Goal: Information Seeking & Learning: Stay updated

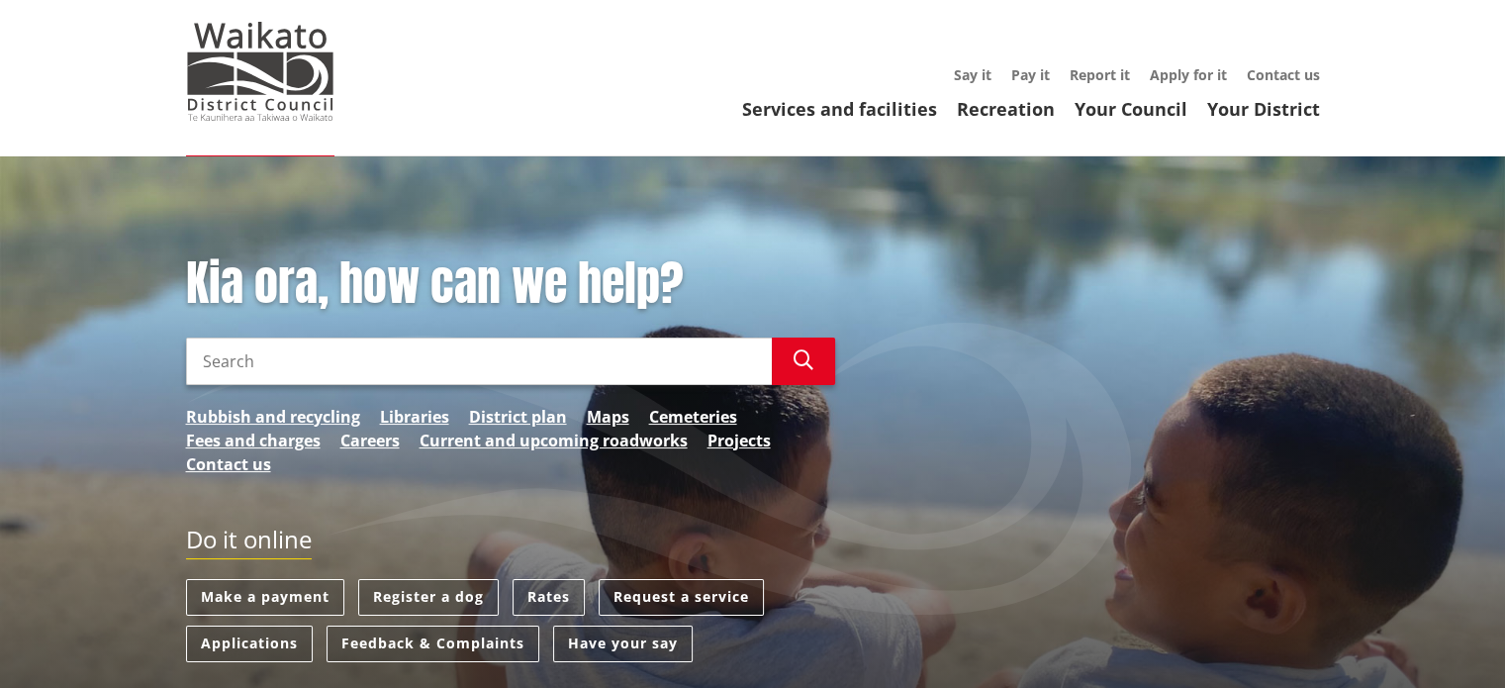
scroll to position [99, 0]
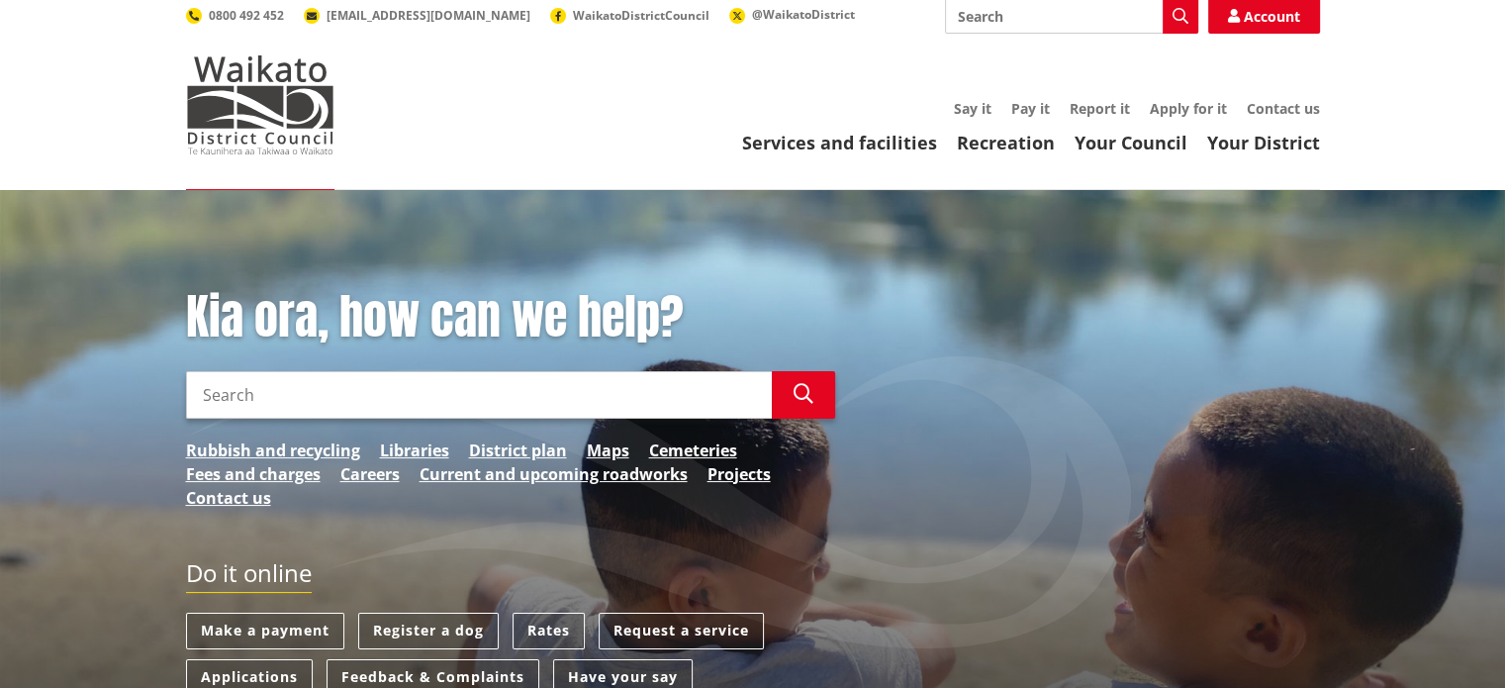
drag, startPoint x: 209, startPoint y: 352, endPoint x: 226, endPoint y: 357, distance: 17.5
click at [210, 371] on input "Search" at bounding box center [479, 394] width 586 height 47
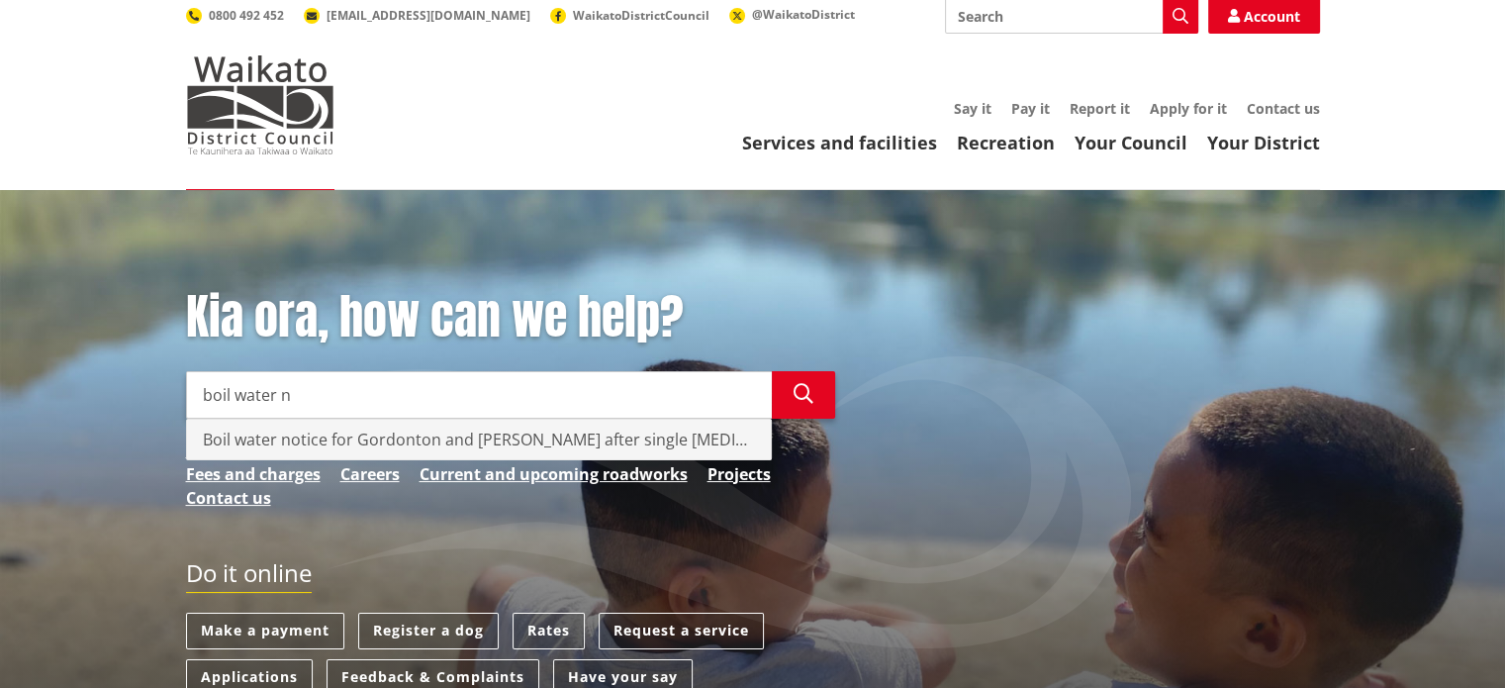
click at [260, 420] on div "Boil water notice for Gordonton and [PERSON_NAME] after single [MEDICAL_DATA] t…" at bounding box center [479, 440] width 584 height 40
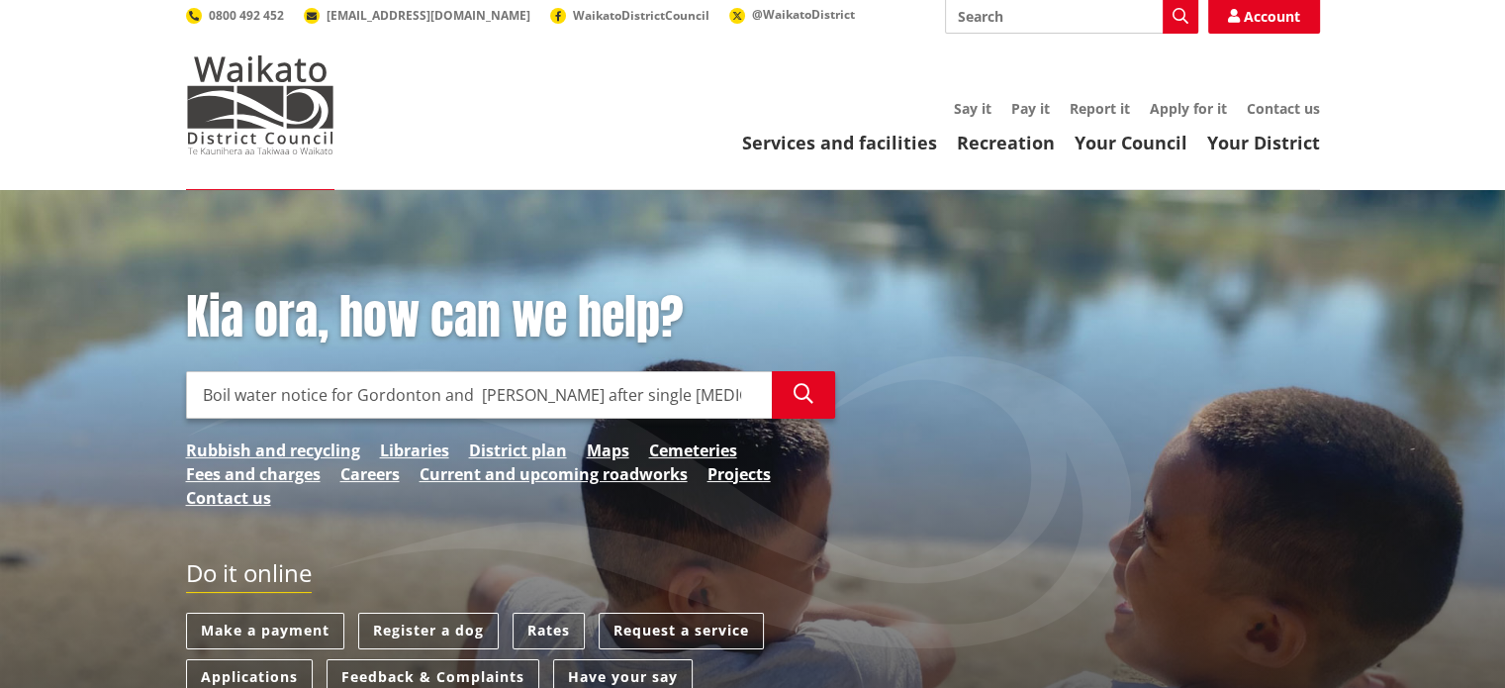
type input "Boil water notice for Gordonton and [PERSON_NAME] after single [MEDICAL_DATA] t…"
click at [805, 384] on icon "button" at bounding box center [804, 394] width 20 height 20
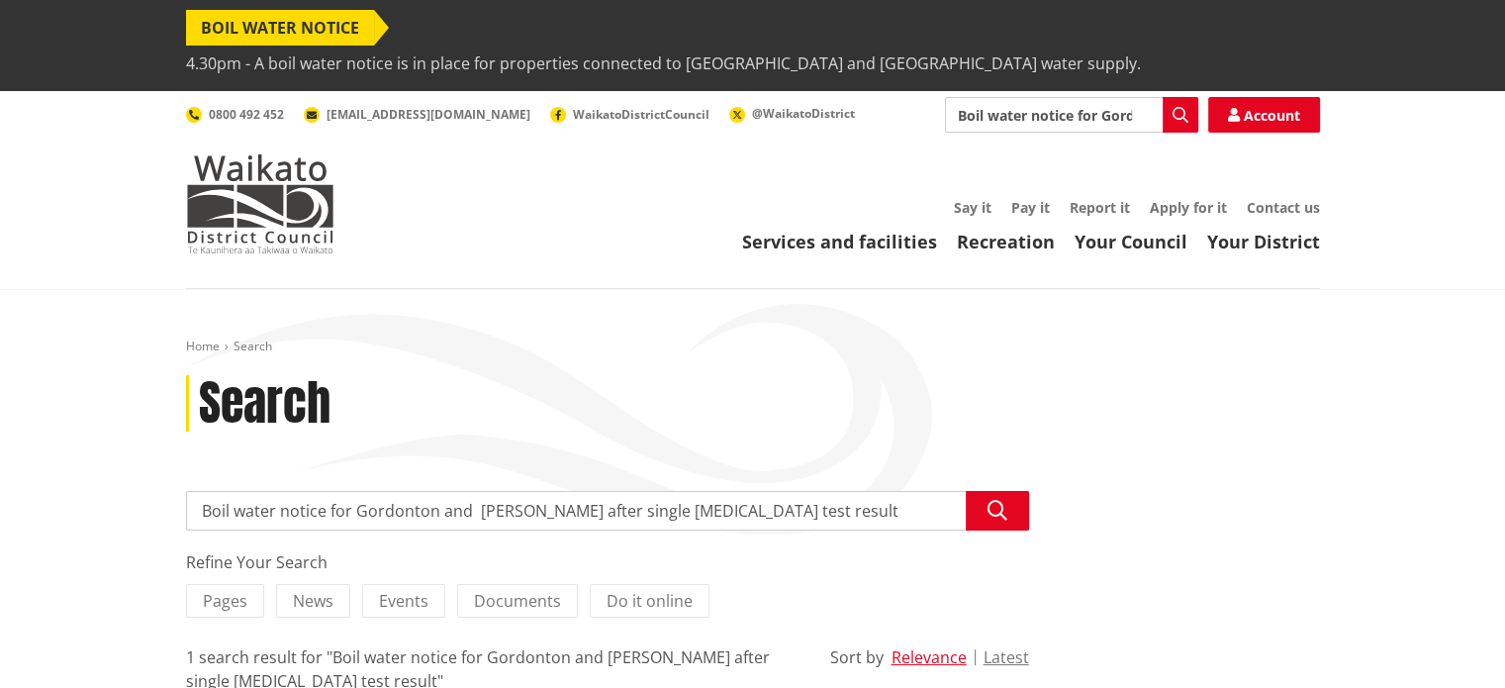
click at [326, 27] on span "BOIL WATER NOTICE" at bounding box center [280, 28] width 188 height 36
click at [275, 29] on span "BOIL WATER NOTICE" at bounding box center [280, 28] width 188 height 36
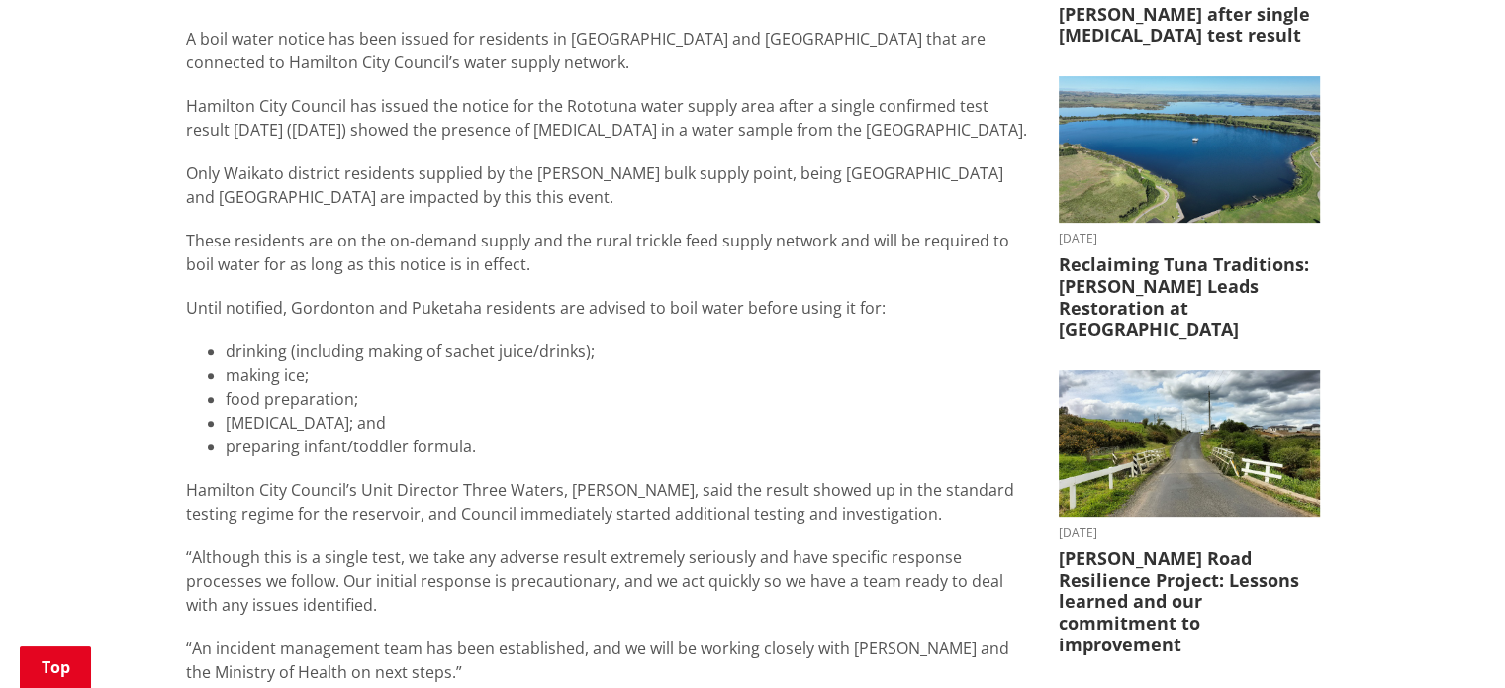
scroll to position [594, 0]
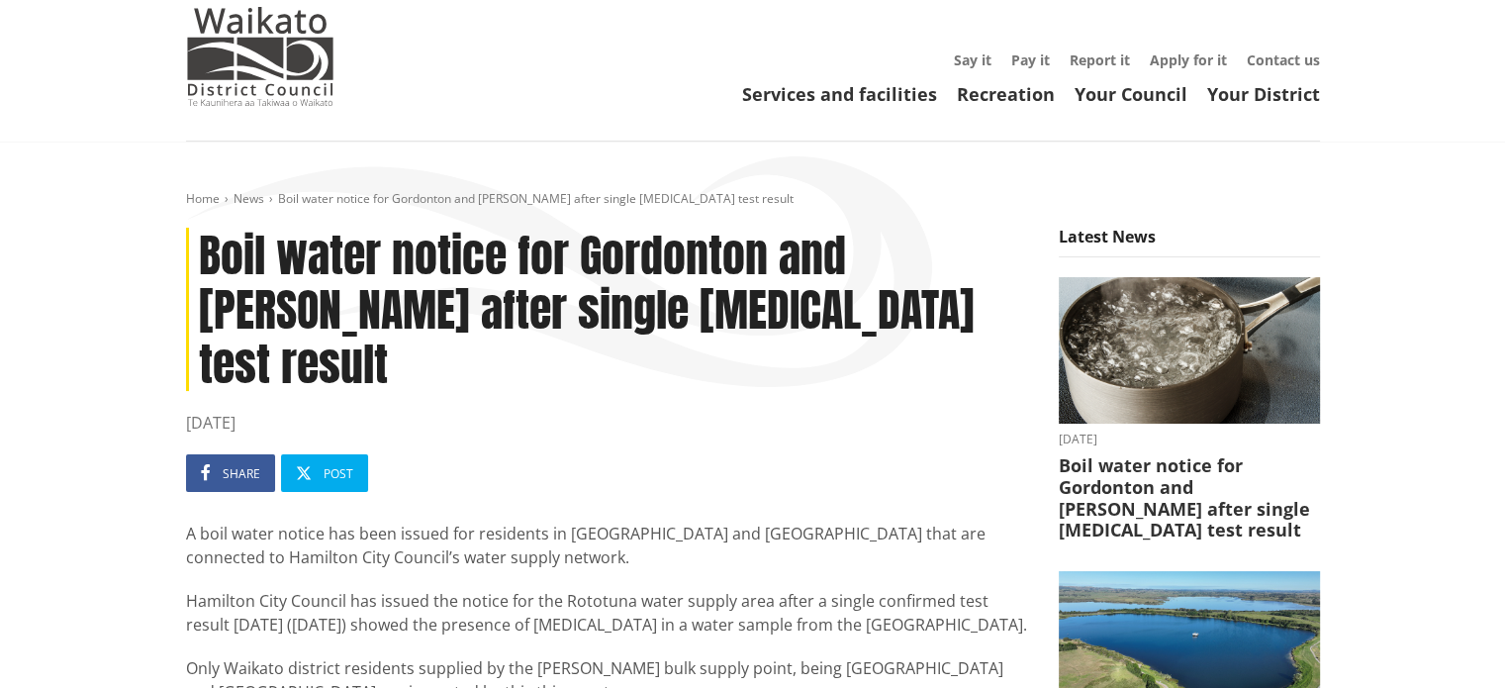
scroll to position [198, 0]
